Goal: Find specific page/section: Find specific page/section

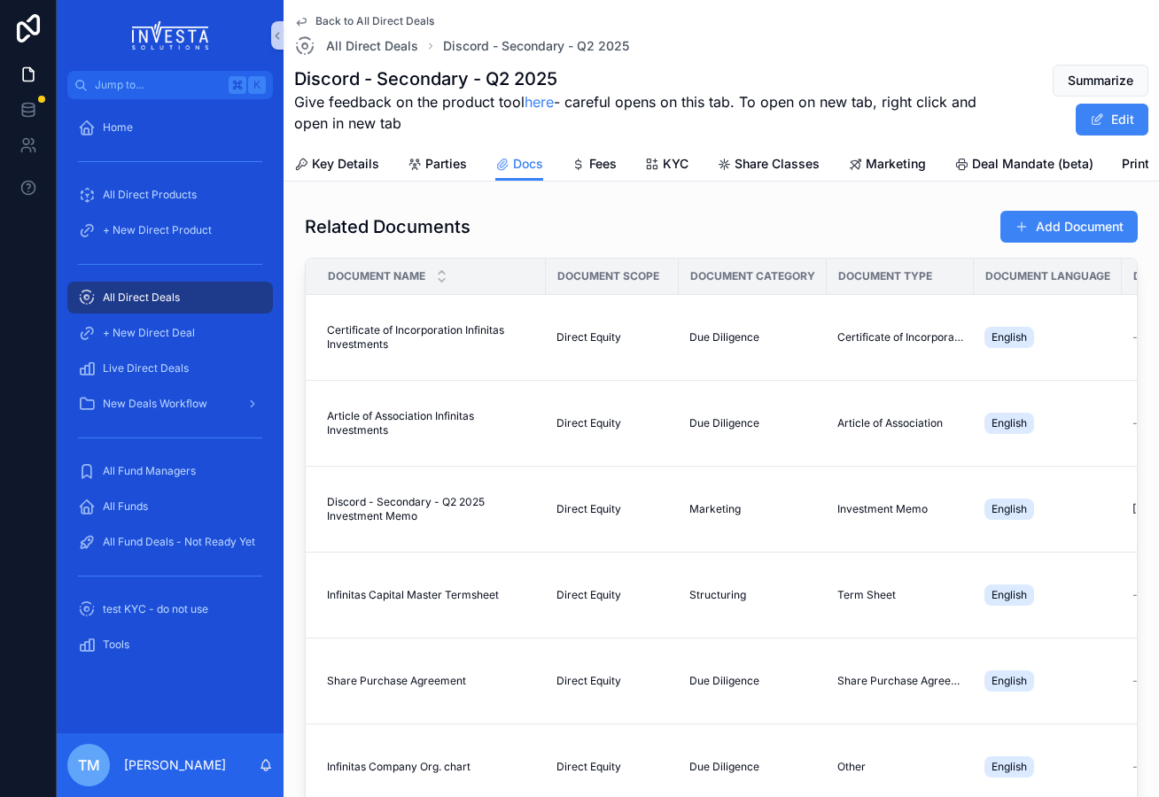
click at [147, 299] on span "All Direct Deals" at bounding box center [141, 298] width 77 height 14
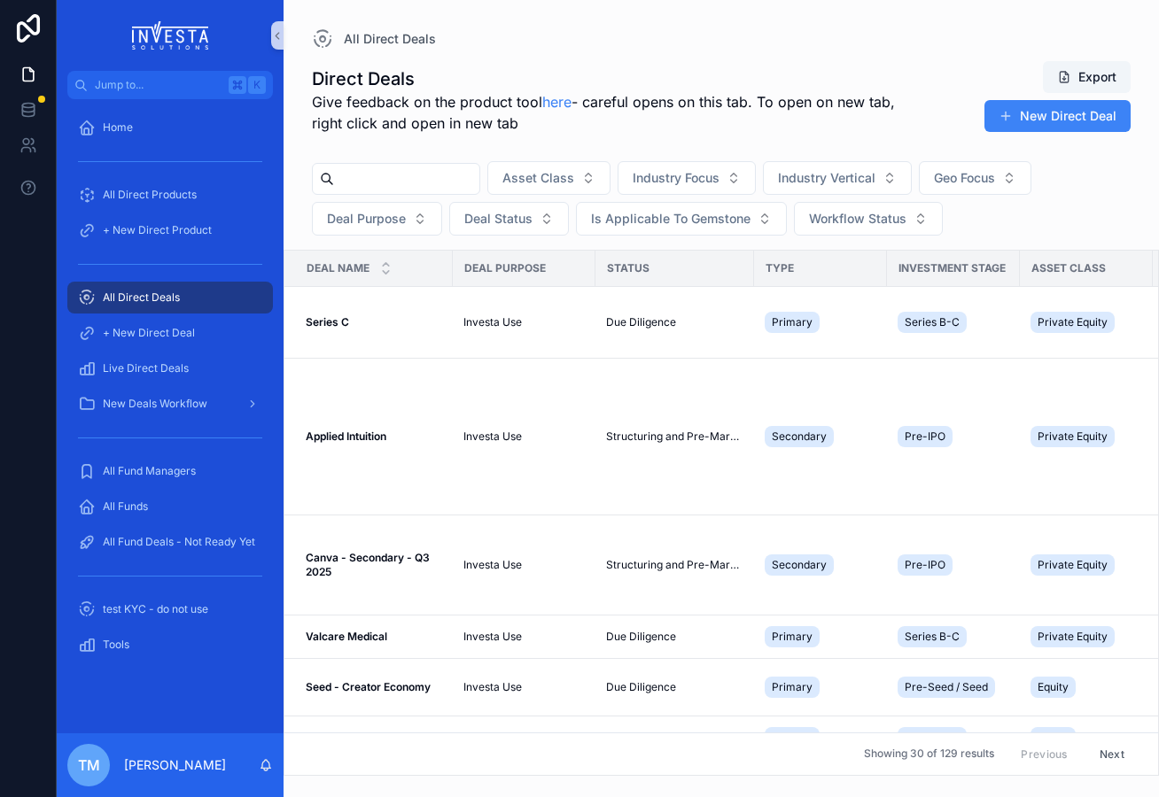
click at [416, 187] on input "scrollable content" at bounding box center [406, 179] width 145 height 25
click at [319, 556] on strong "Canva - Secondary - Q3 2025" at bounding box center [369, 564] width 127 height 27
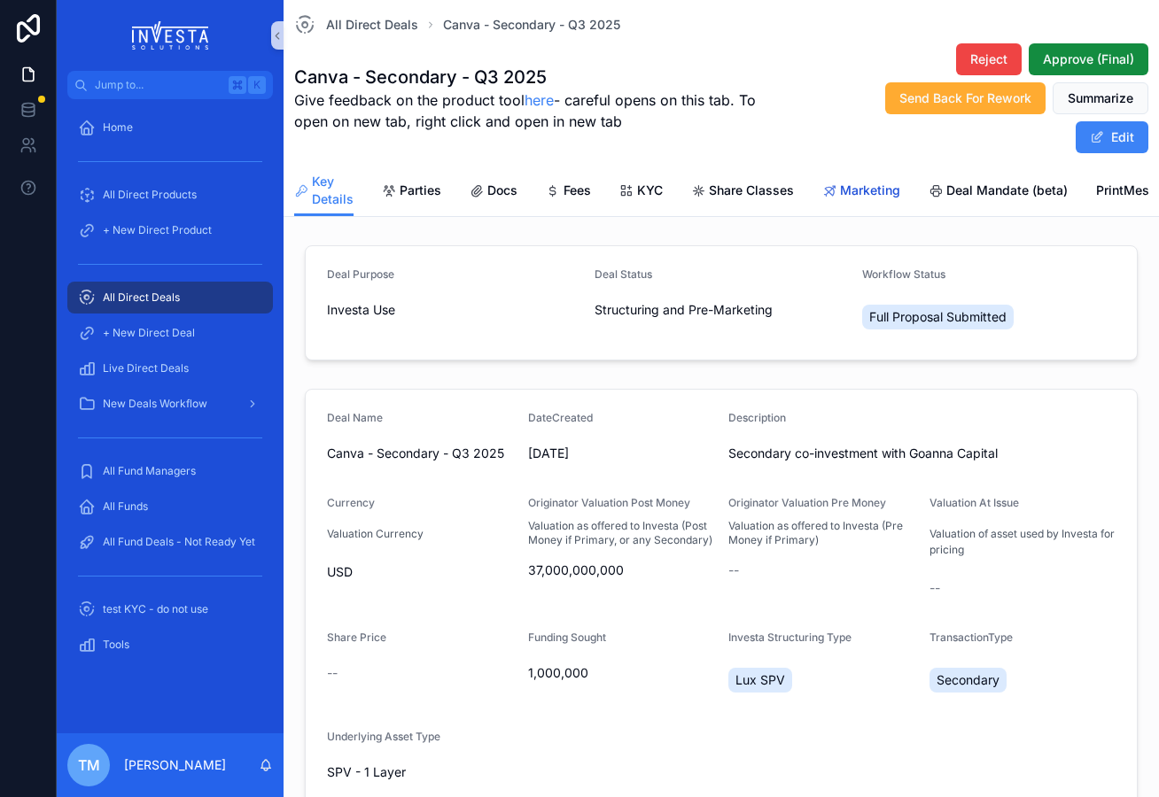
click at [867, 195] on span "Marketing" at bounding box center [870, 191] width 60 height 18
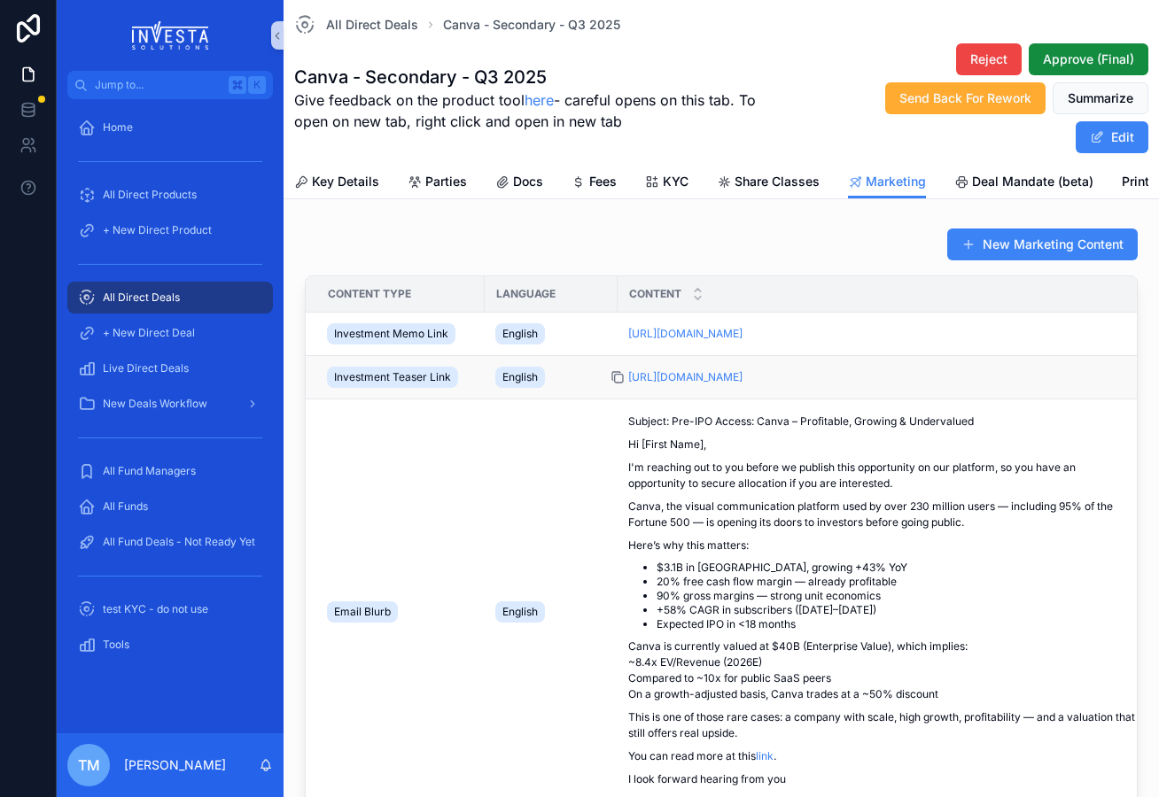
click at [615, 375] on icon "scrollable content" at bounding box center [617, 377] width 14 height 14
click at [619, 334] on icon "scrollable content" at bounding box center [617, 334] width 14 height 14
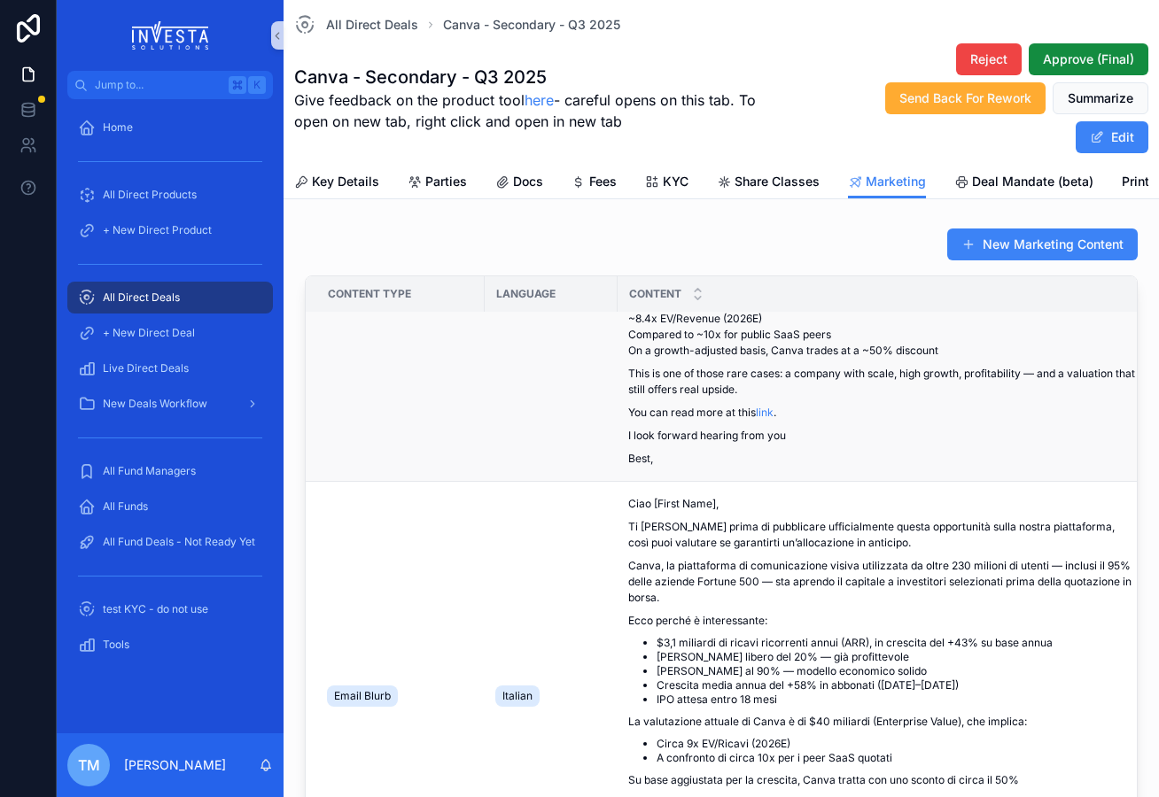
scroll to position [466, 0]
